Goal: Transaction & Acquisition: Obtain resource

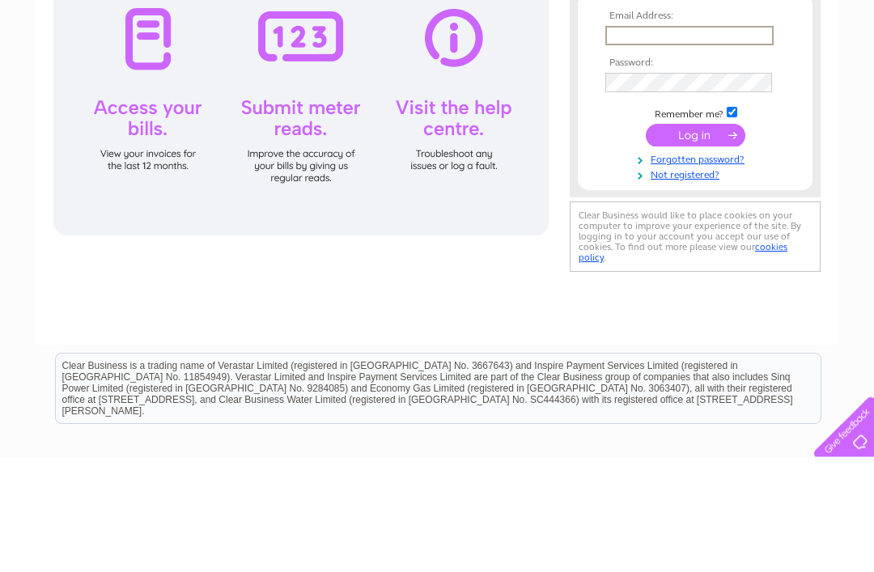
type input "mblackpark@btconnect.com"
click at [695, 251] on input "submit" at bounding box center [696, 248] width 100 height 23
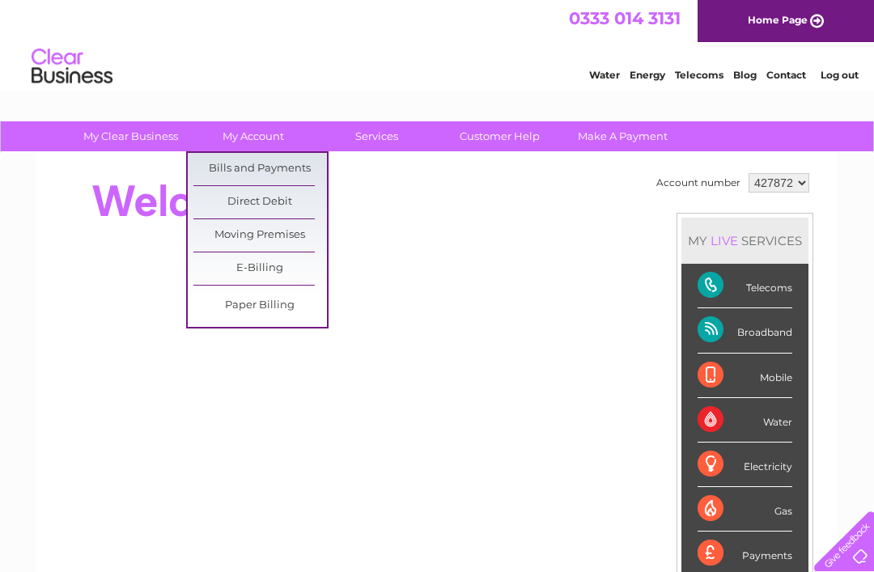
click at [805, 184] on select "427872 440943 442435" at bounding box center [778, 182] width 61 height 19
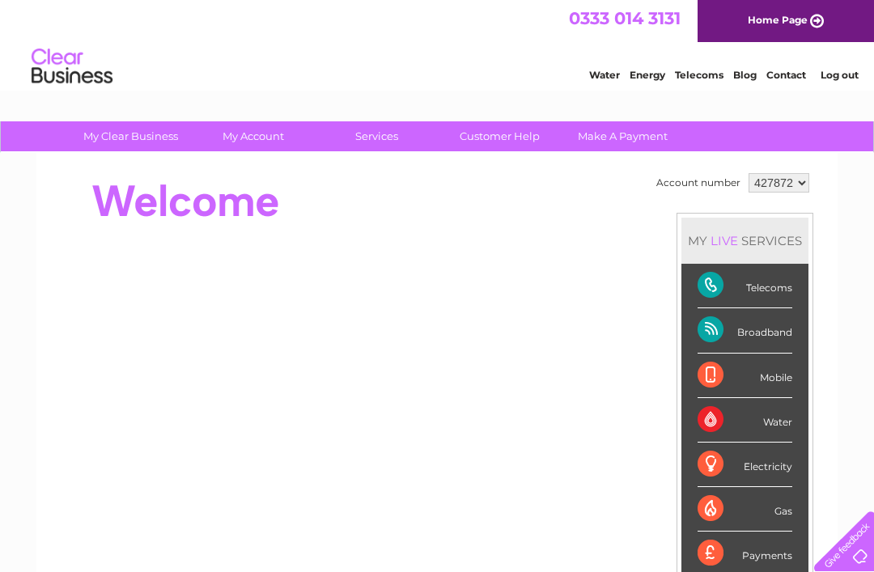
select select "440943"
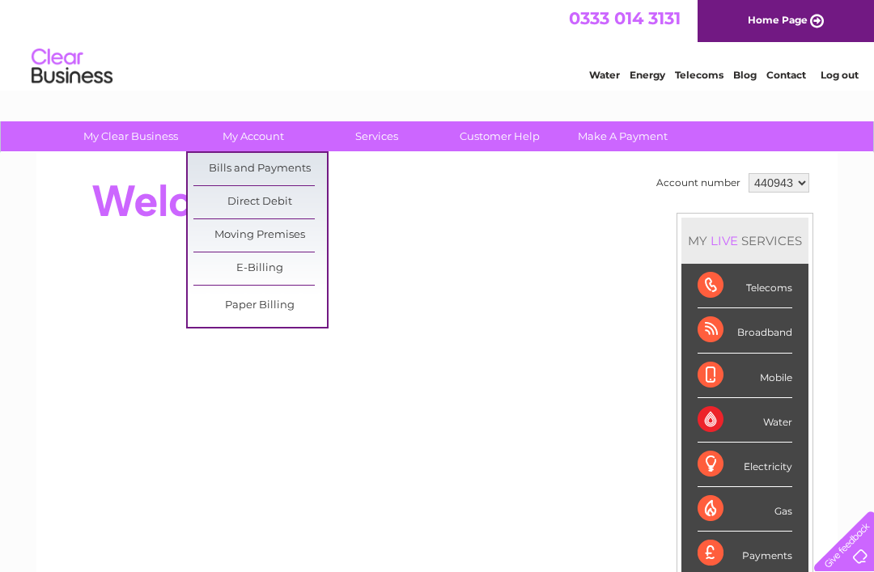
click at [262, 163] on link "Bills and Payments" at bounding box center [259, 169] width 133 height 32
click at [248, 163] on link "Bills and Payments" at bounding box center [259, 169] width 133 height 32
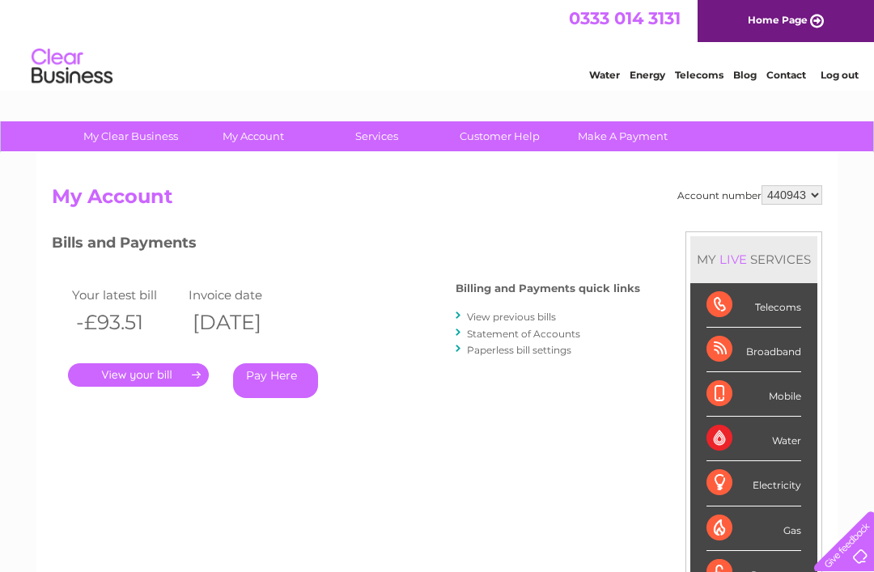
click at [168, 370] on link "." at bounding box center [138, 374] width 141 height 23
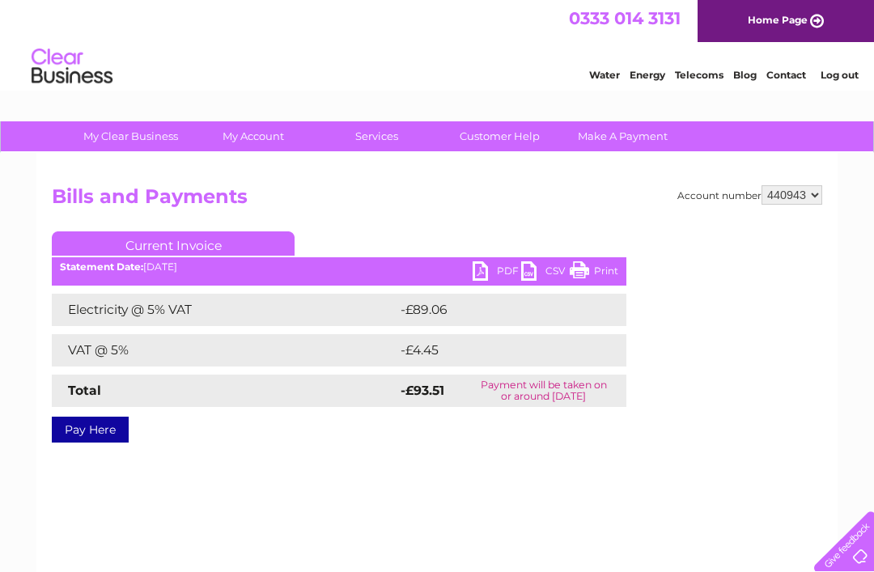
click at [482, 266] on link "PDF" at bounding box center [496, 272] width 49 height 23
